Goal: Task Accomplishment & Management: Use online tool/utility

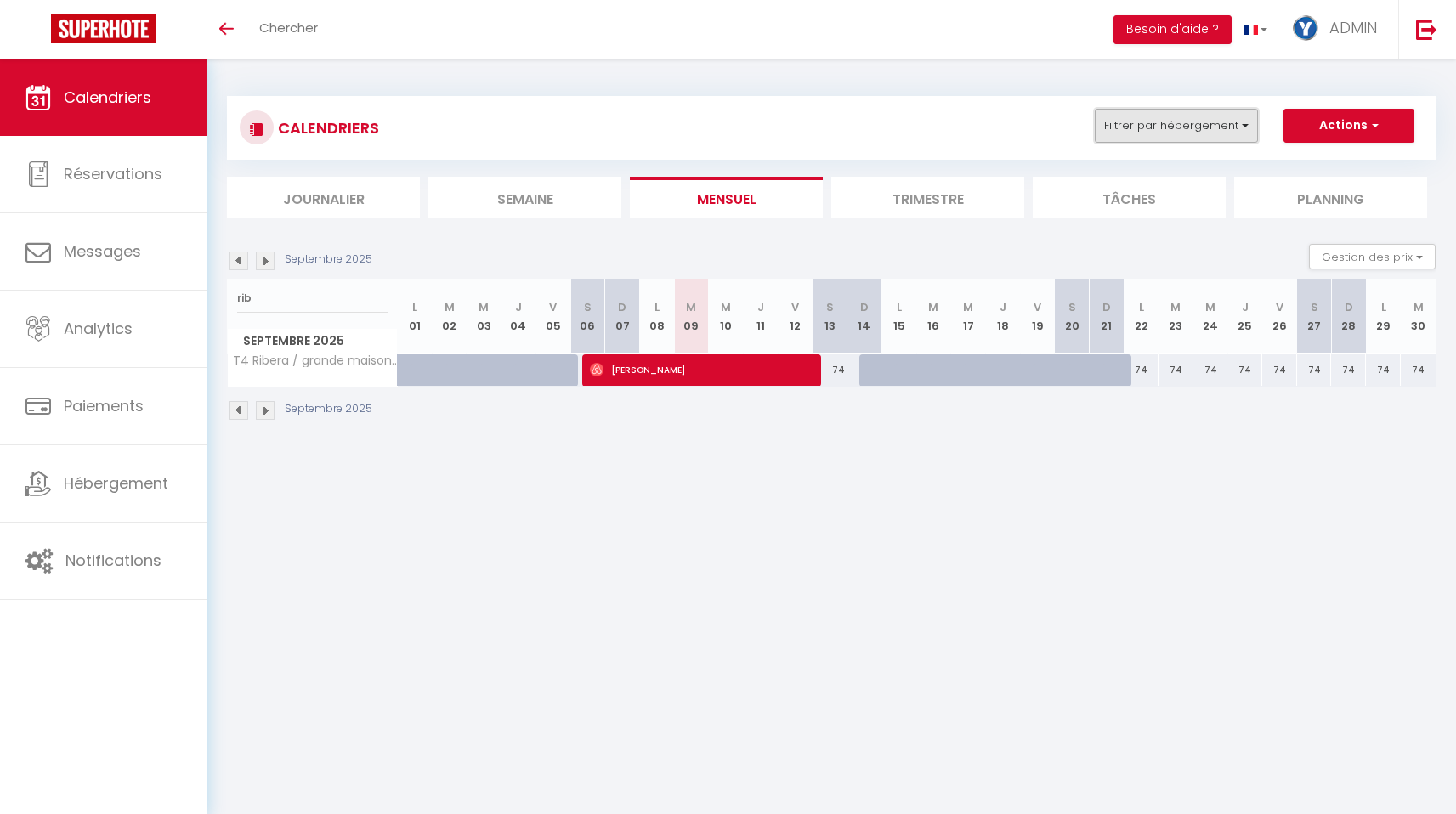
click at [1133, 135] on button "Filtrer par hébergement" at bounding box center [1176, 125] width 163 height 34
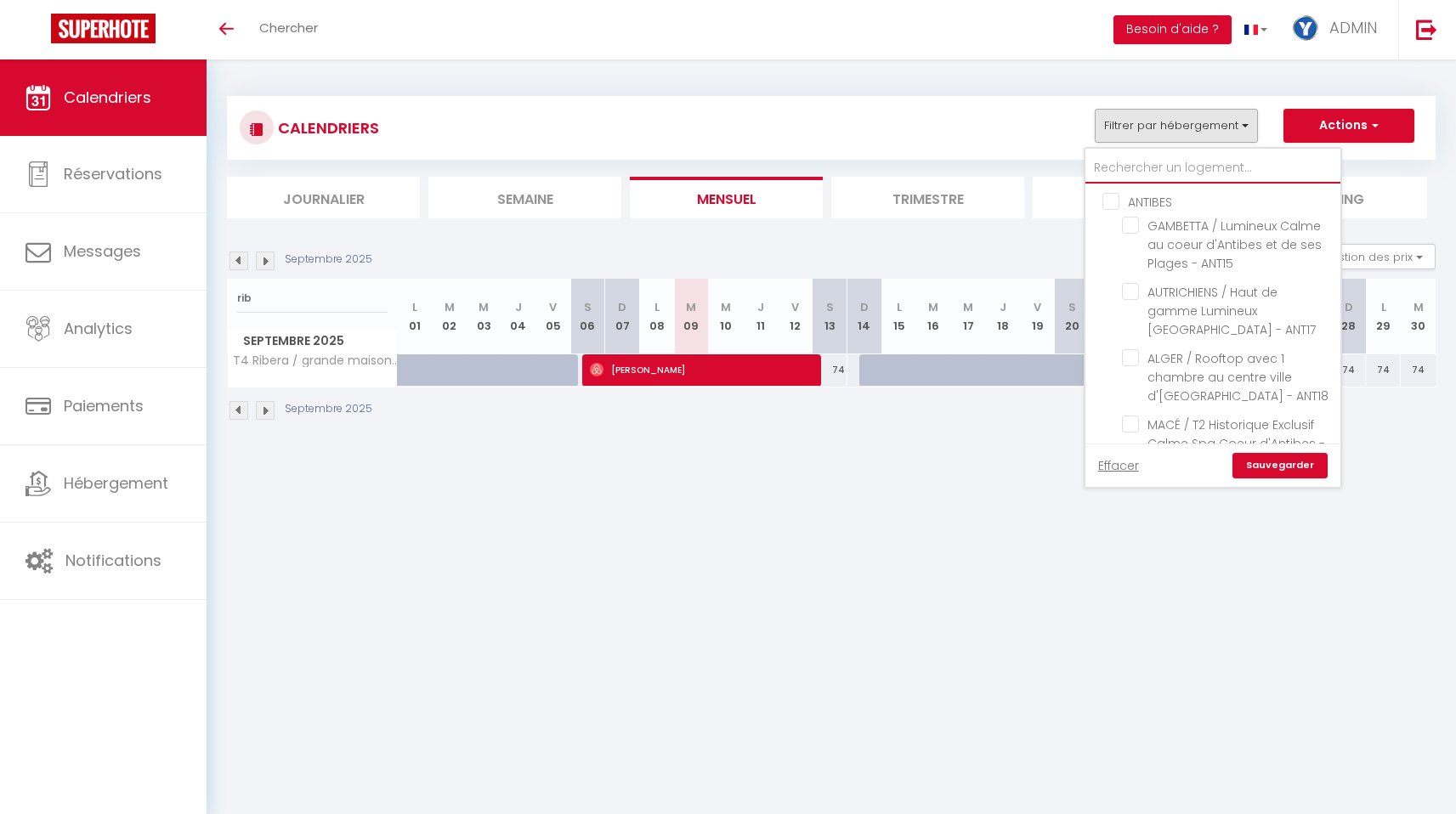
click at [1119, 165] on input "text" at bounding box center [1213, 167] width 255 height 31
type input "j"
checkbox input "false"
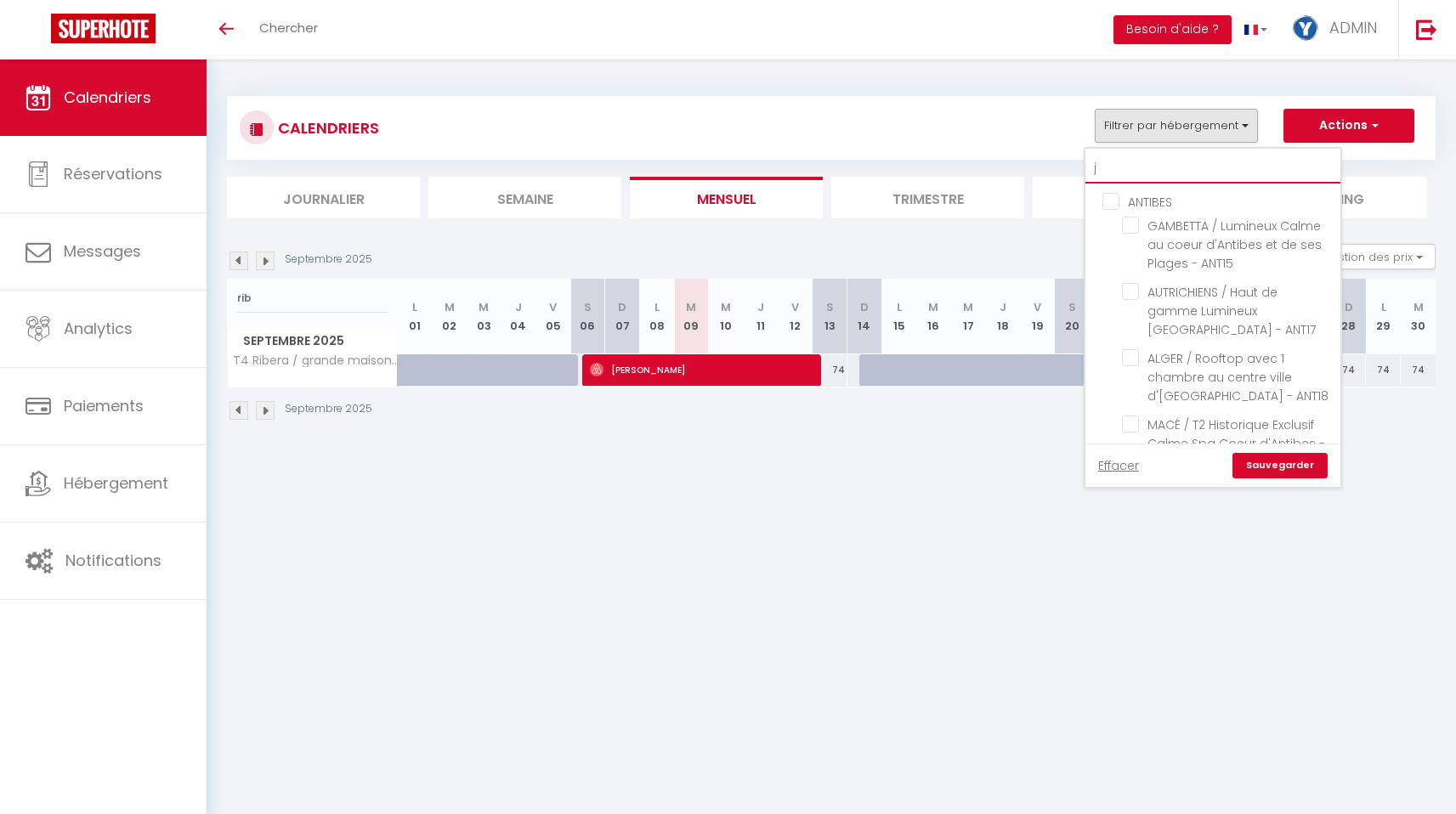
checkbox input "false"
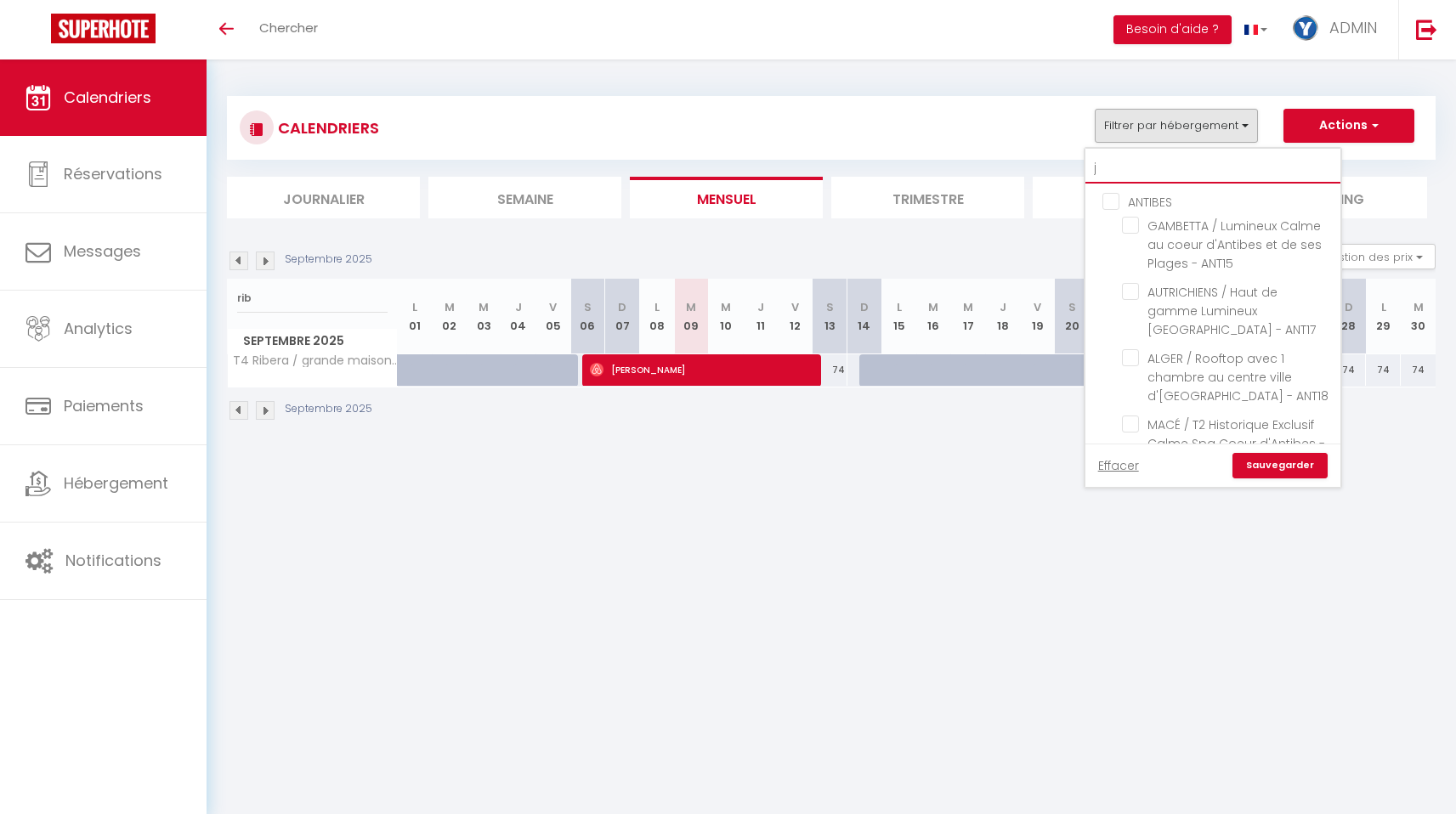
checkbox input "false"
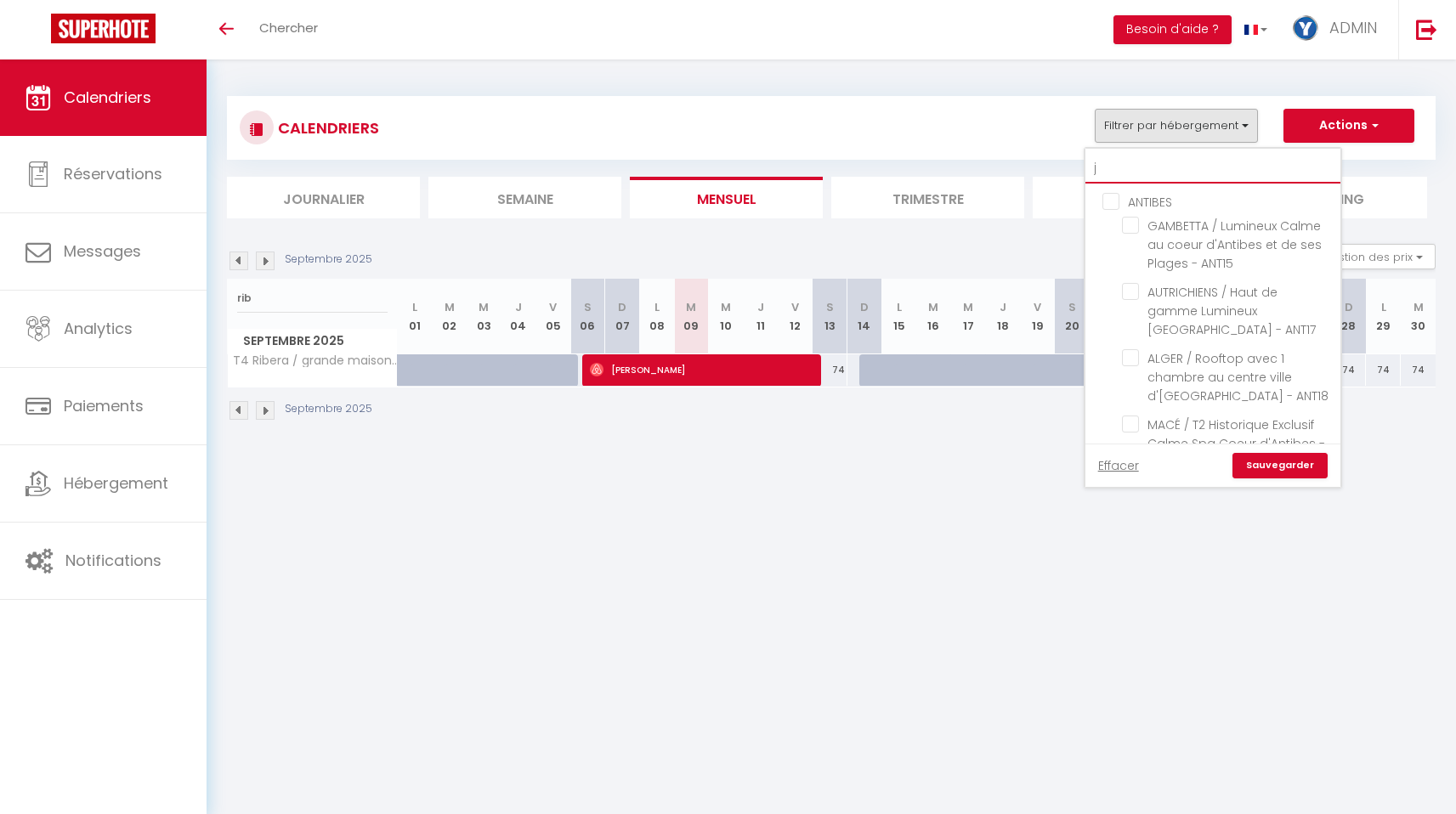
checkbox input "false"
type input "ju"
checkbox input "false"
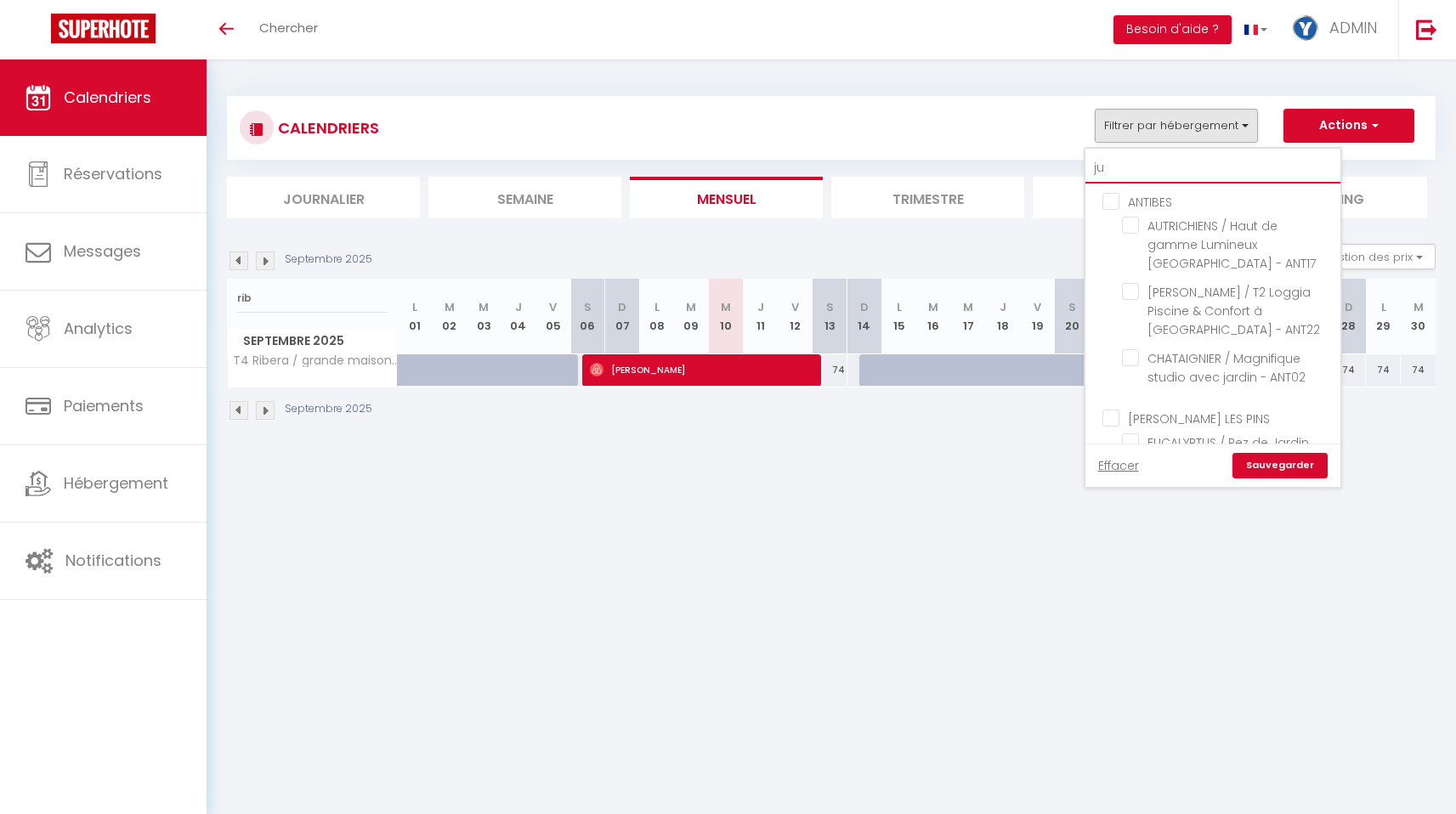
checkbox input "false"
type input "[DATE]"
checkbox input "false"
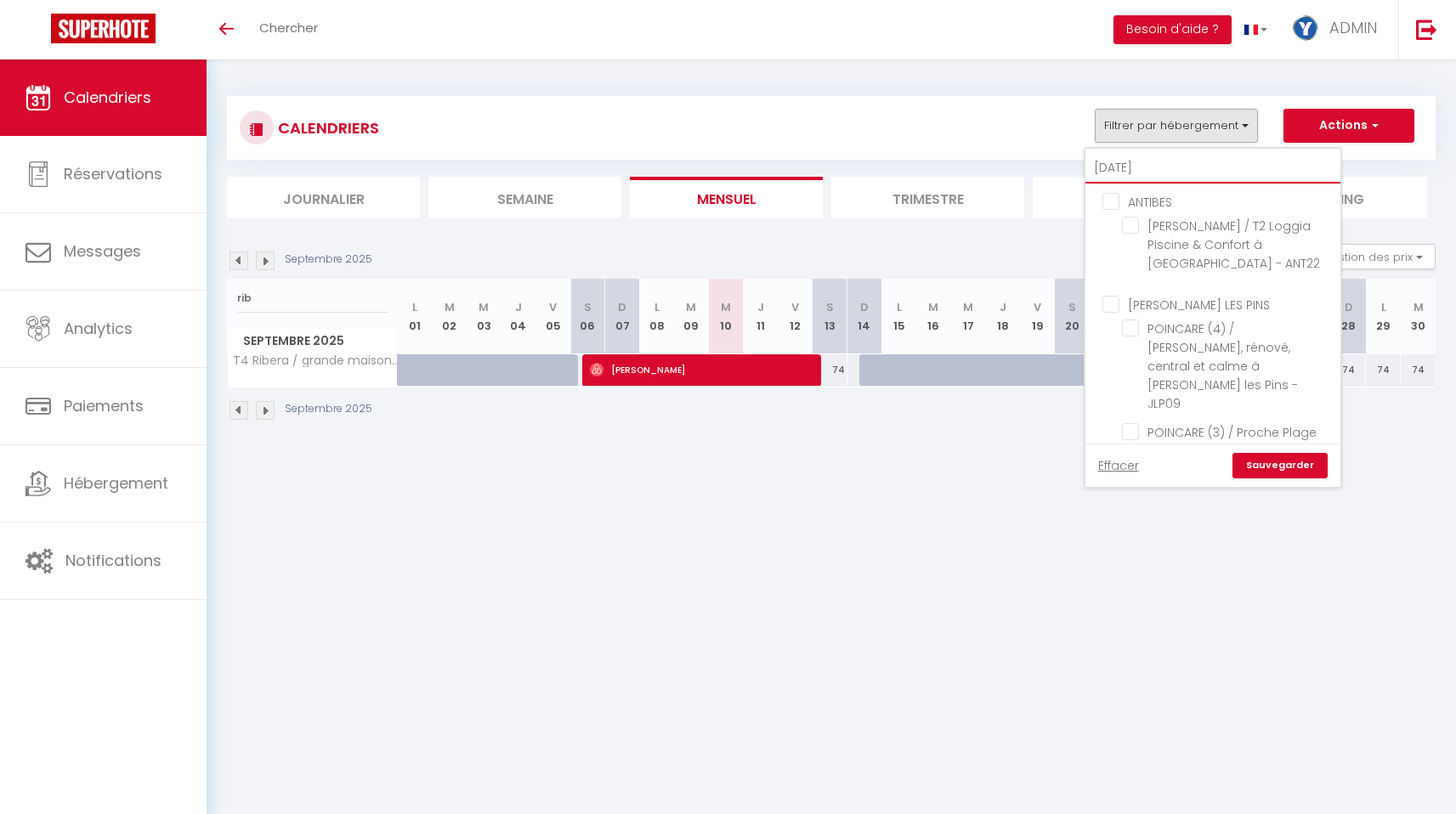
checkbox input "false"
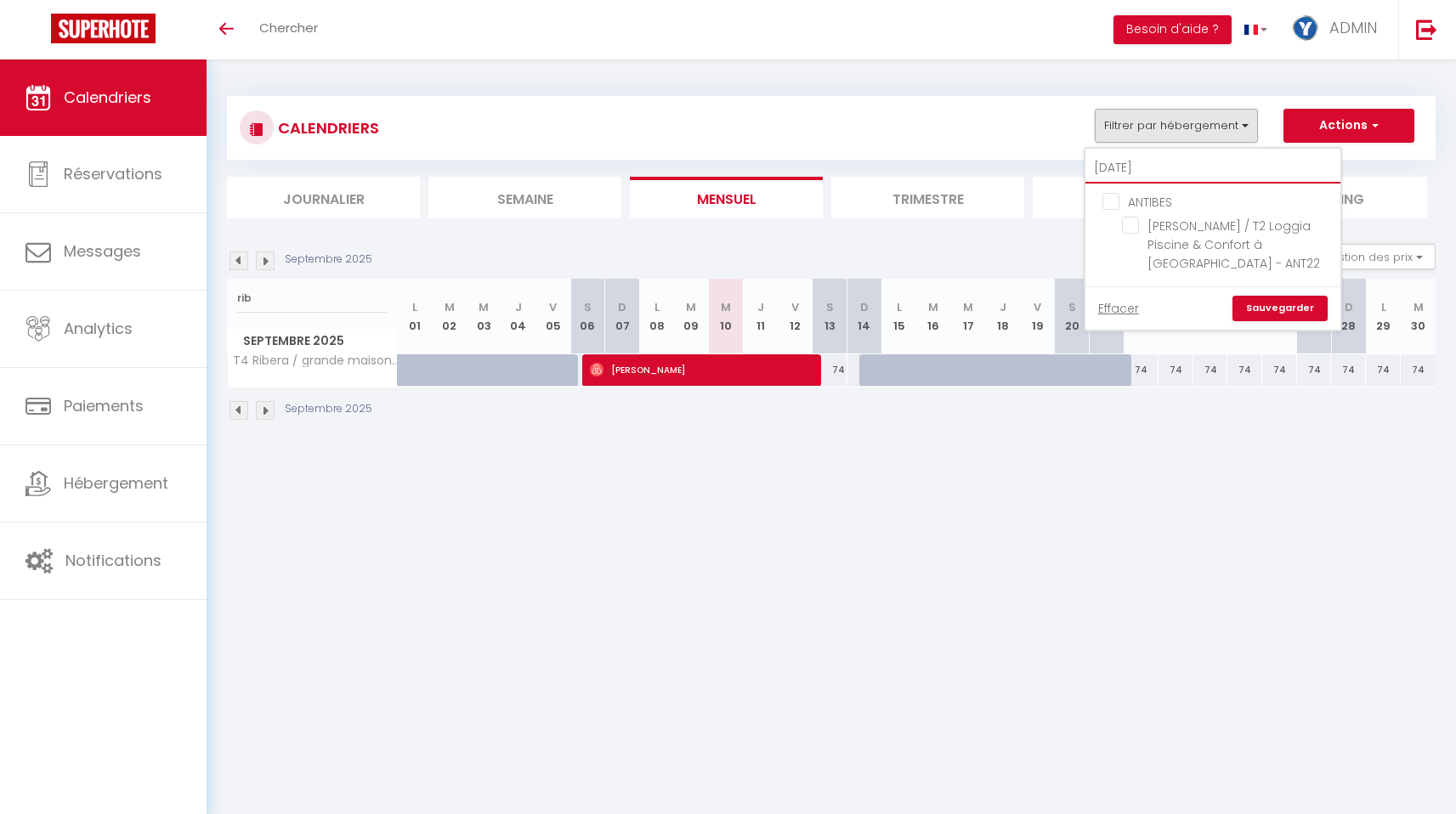
type input "jule"
checkbox input "false"
type input "[PERSON_NAME]"
checkbox input "false"
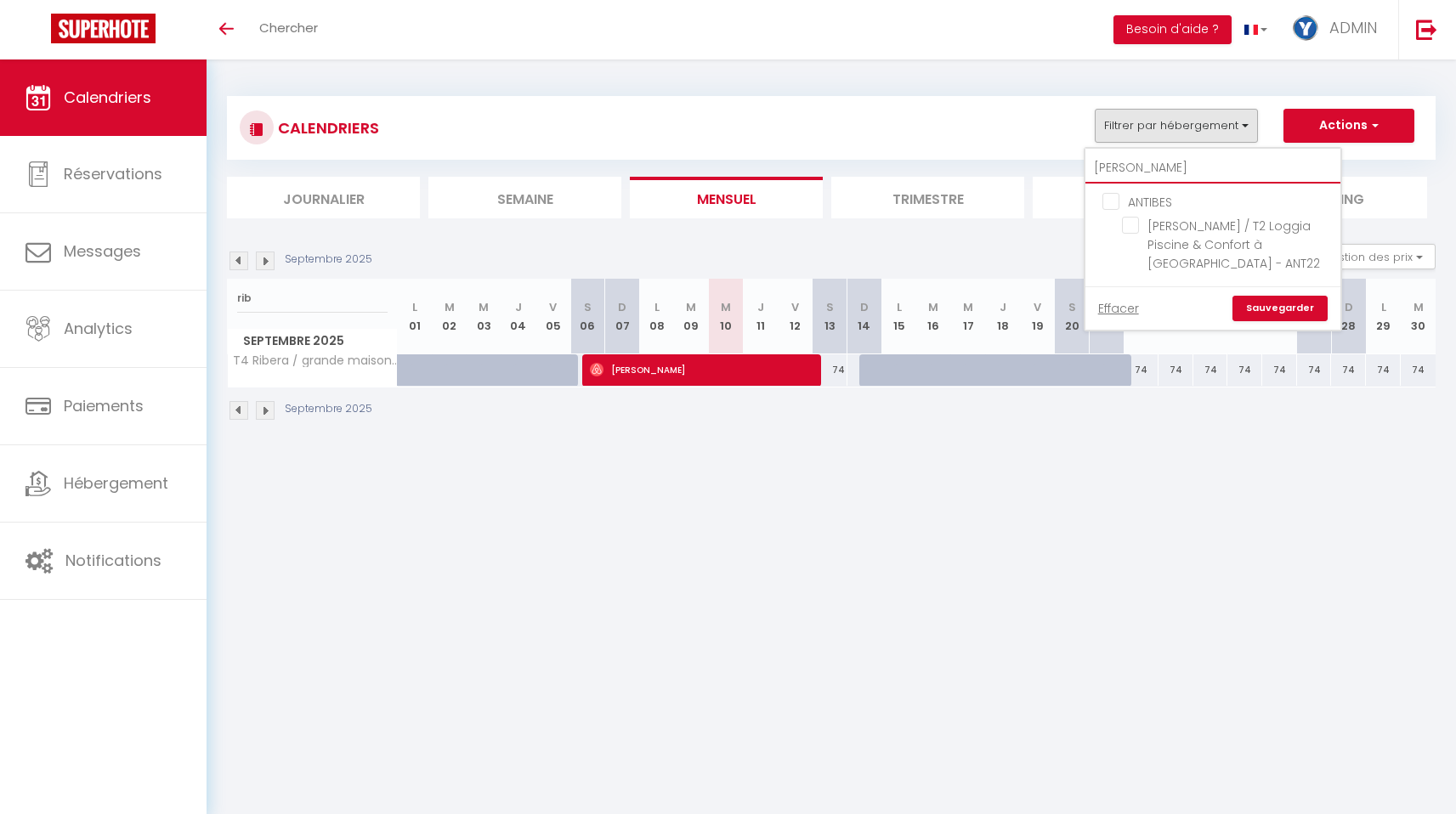
checkbox input "false"
type input "[PERSON_NAME]"
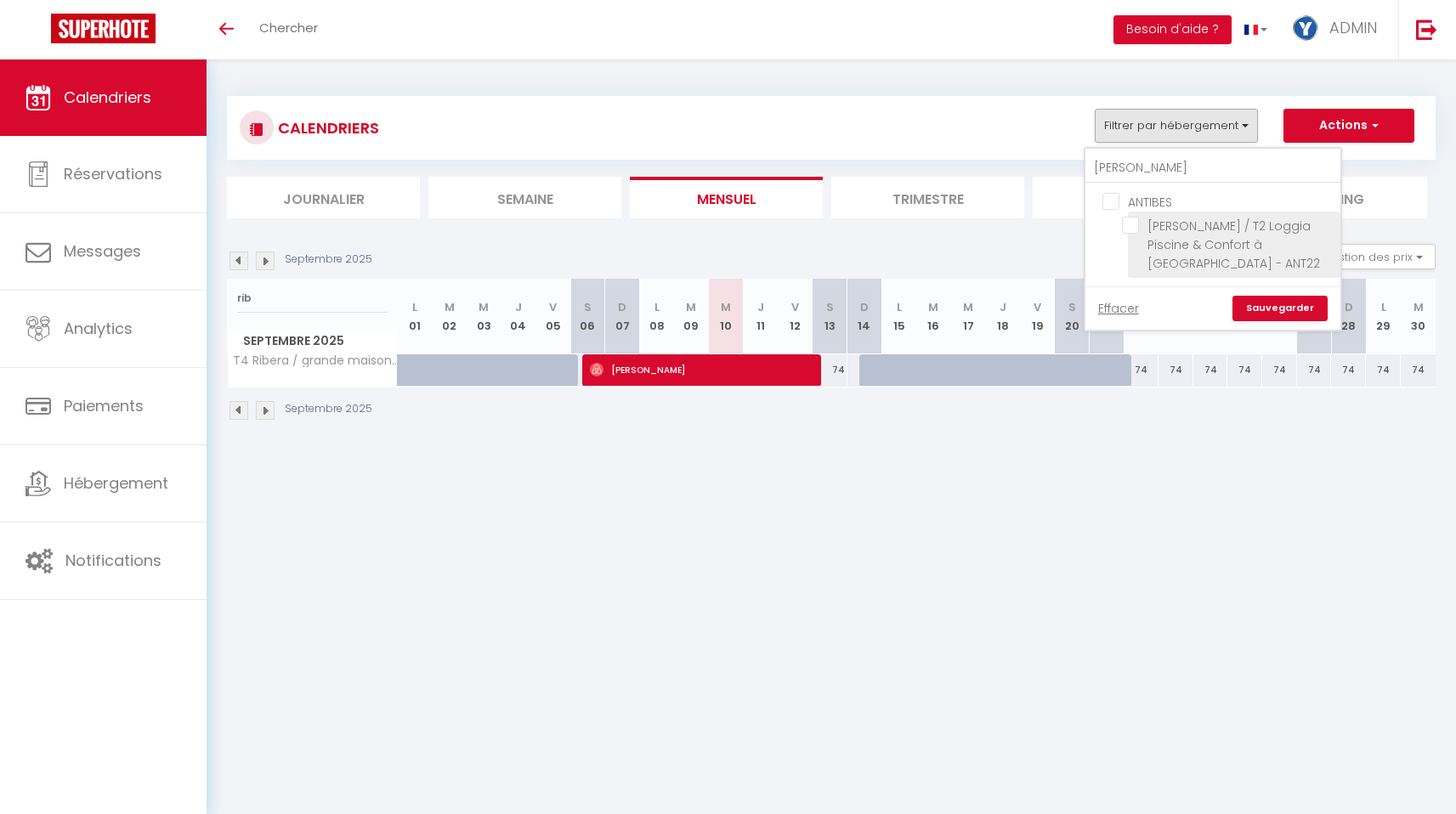
click at [1134, 227] on input "[PERSON_NAME] / T2 Loggia Piscine & Confort à [GEOGRAPHIC_DATA] - ANT22" at bounding box center [1228, 225] width 212 height 17
checkbox input "true"
click at [1265, 296] on link "Sauvegarder" at bounding box center [1280, 308] width 95 height 25
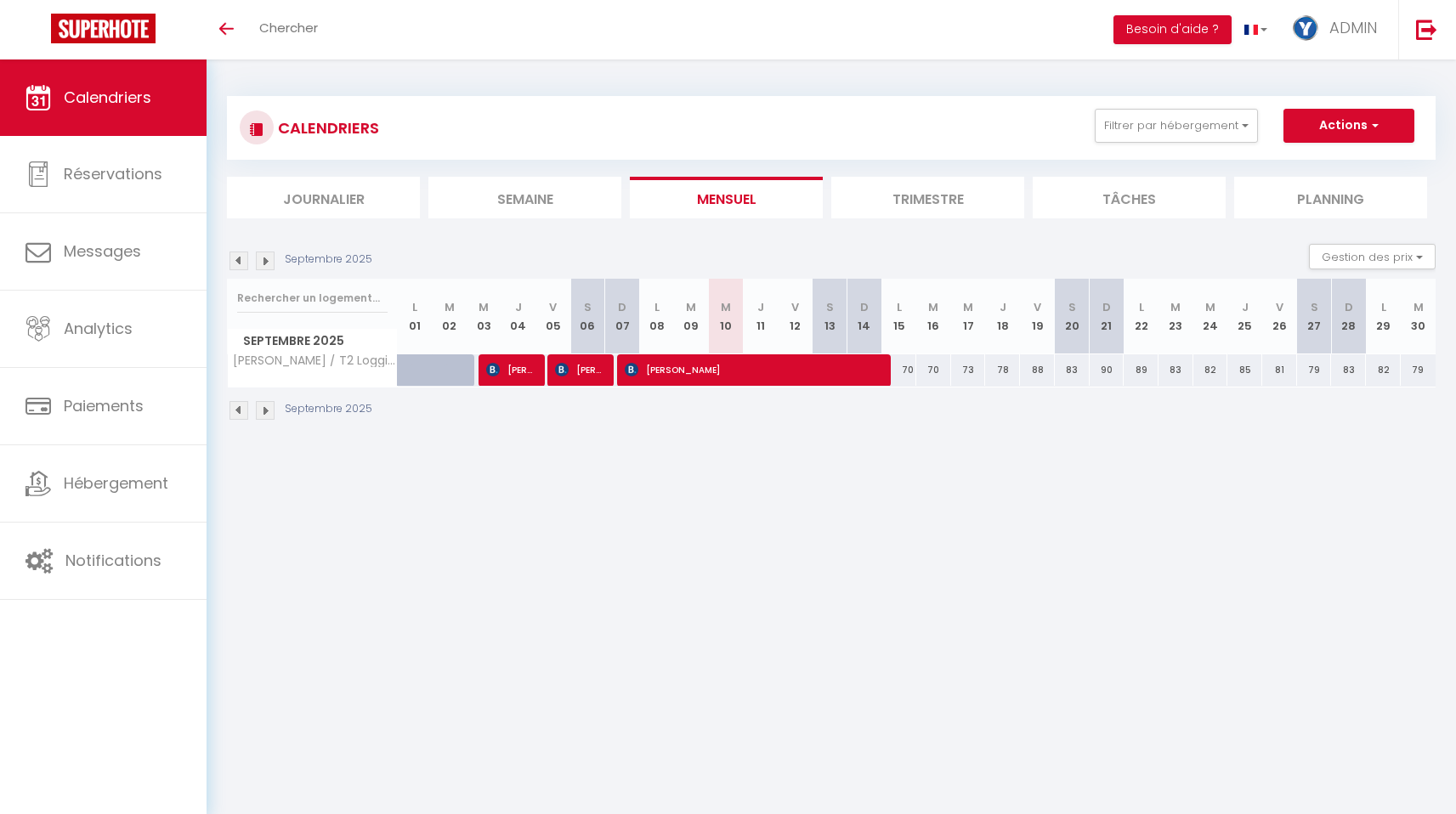
click at [244, 264] on img at bounding box center [239, 261] width 19 height 19
